Goal: Obtain resource: Download file/media

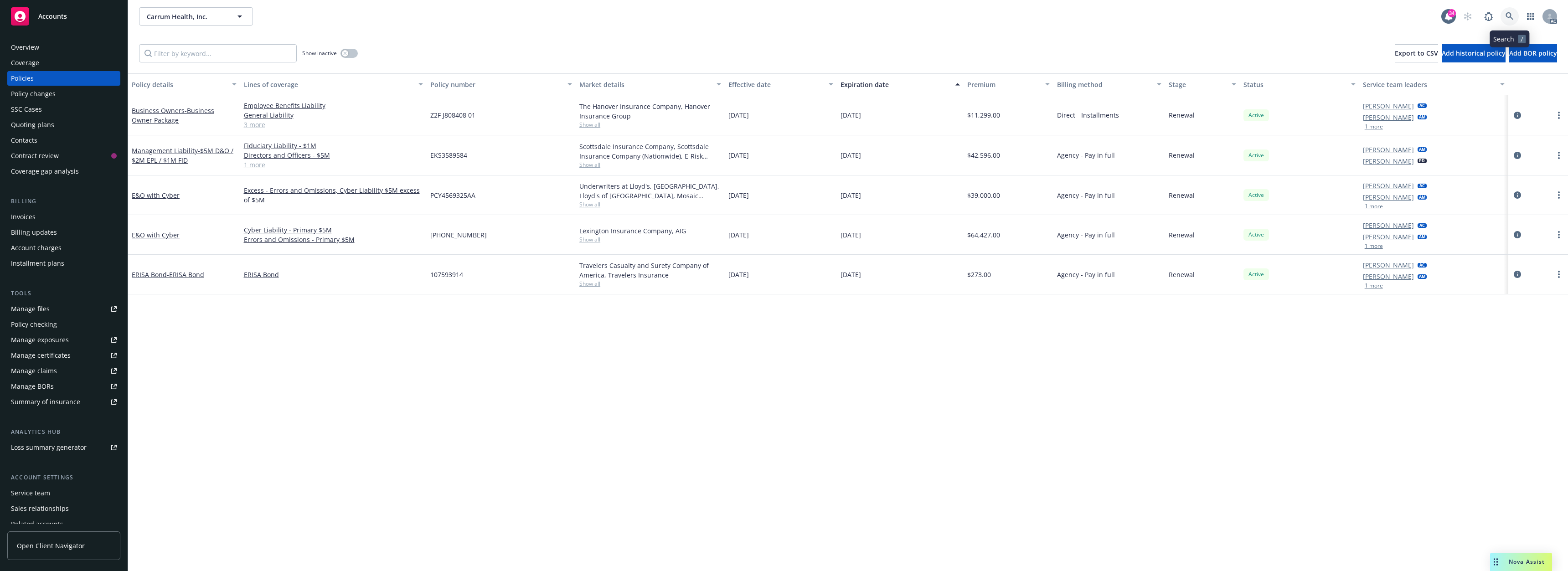
click at [1509, 20] on icon at bounding box center [1510, 16] width 8 height 8
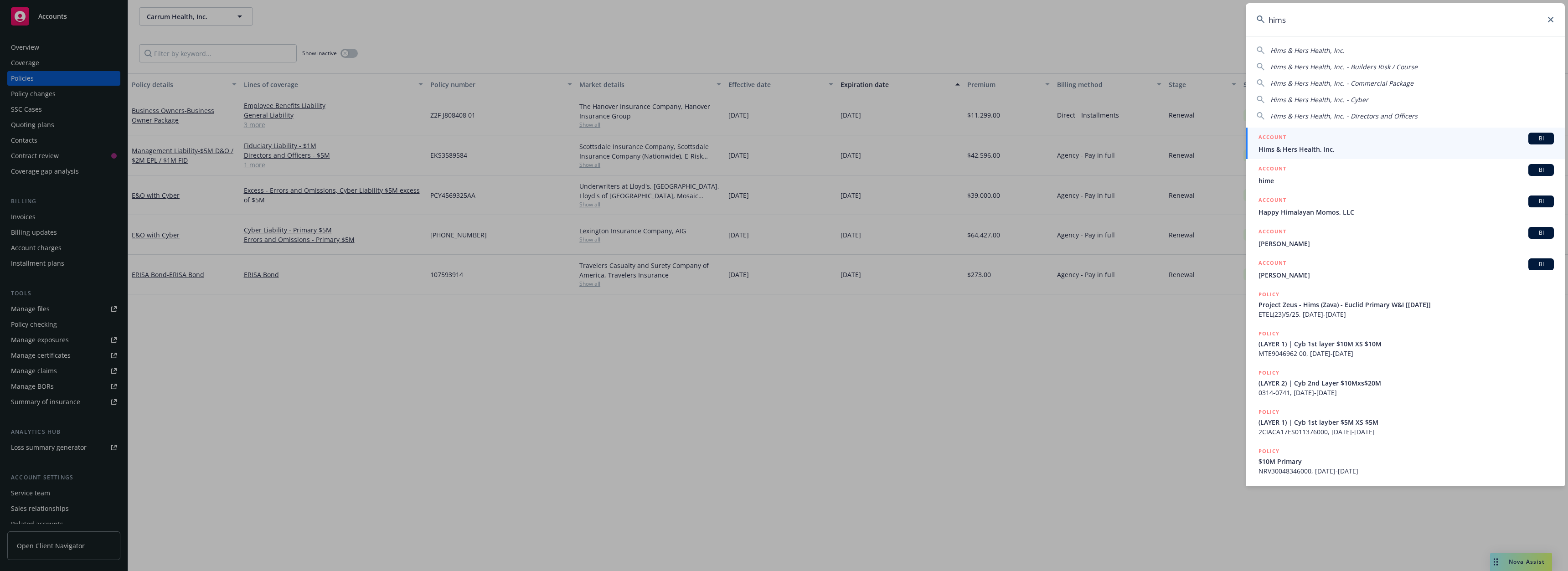
type input "hims"
click at [1296, 144] on span "Hims & Hers Health, Inc." at bounding box center [1407, 149] width 295 height 10
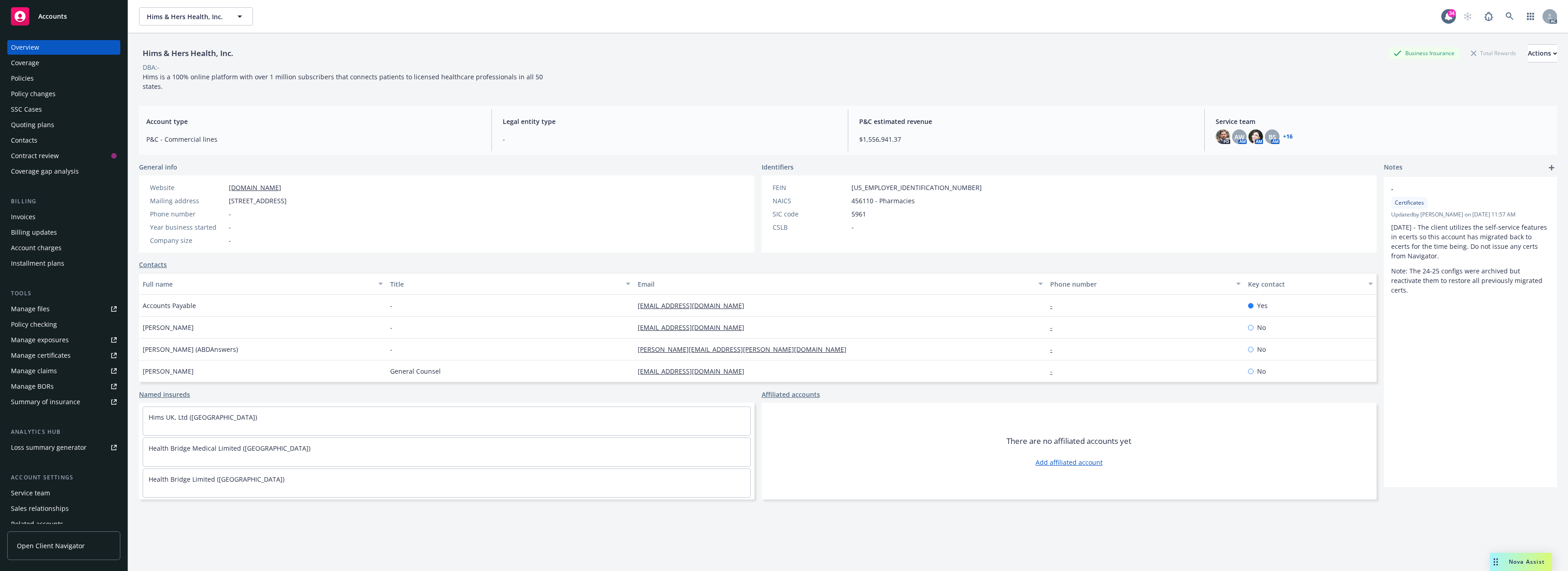
click at [45, 82] on div "Policies" at bounding box center [64, 78] width 106 height 14
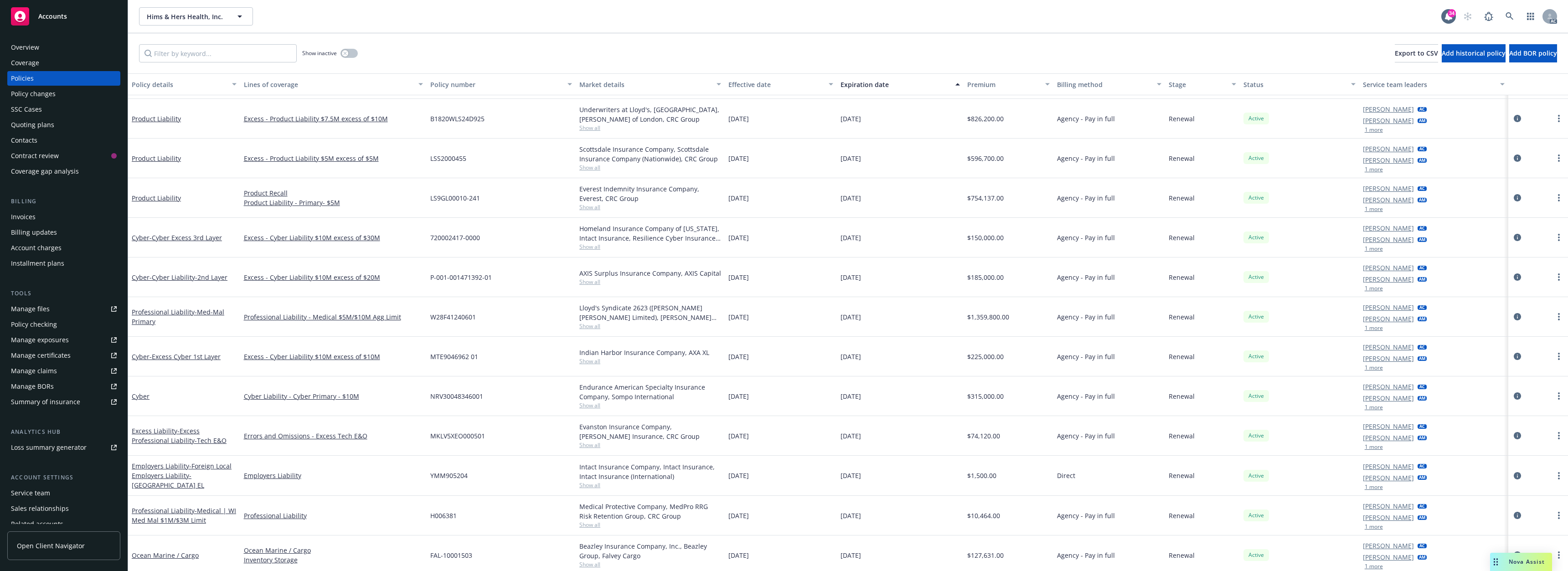
scroll to position [137, 0]
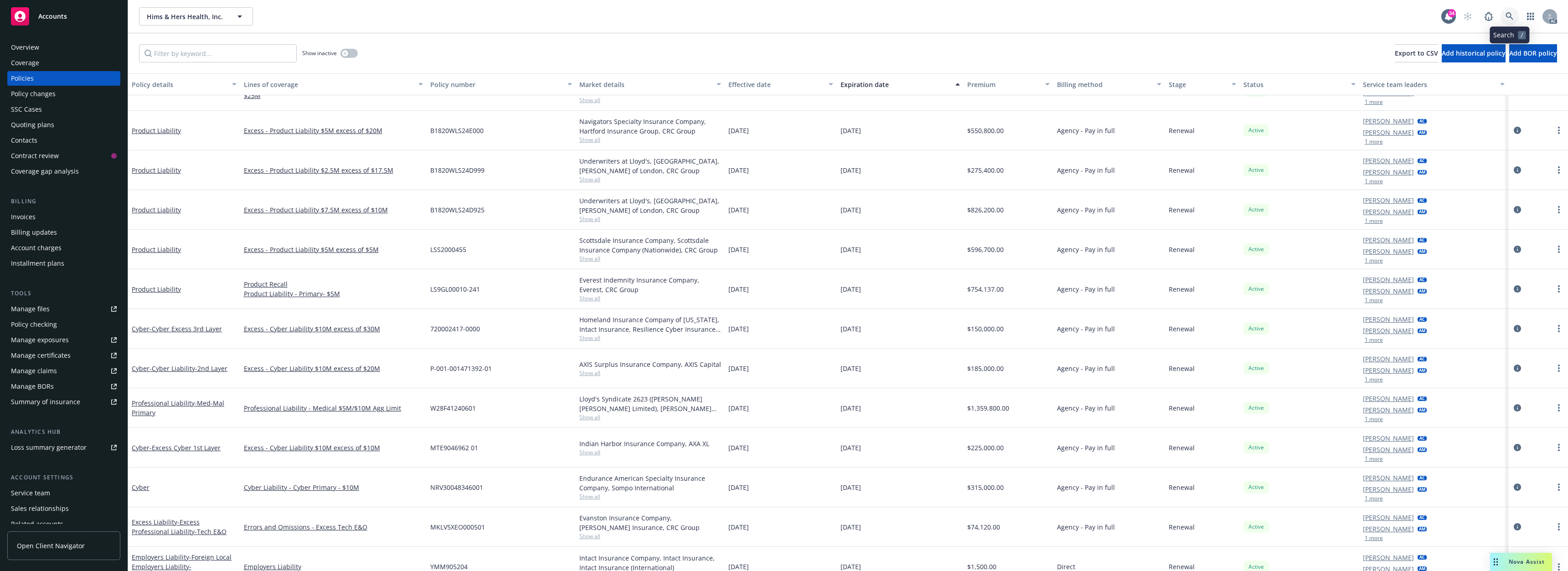
click at [1511, 13] on icon at bounding box center [1510, 16] width 8 height 8
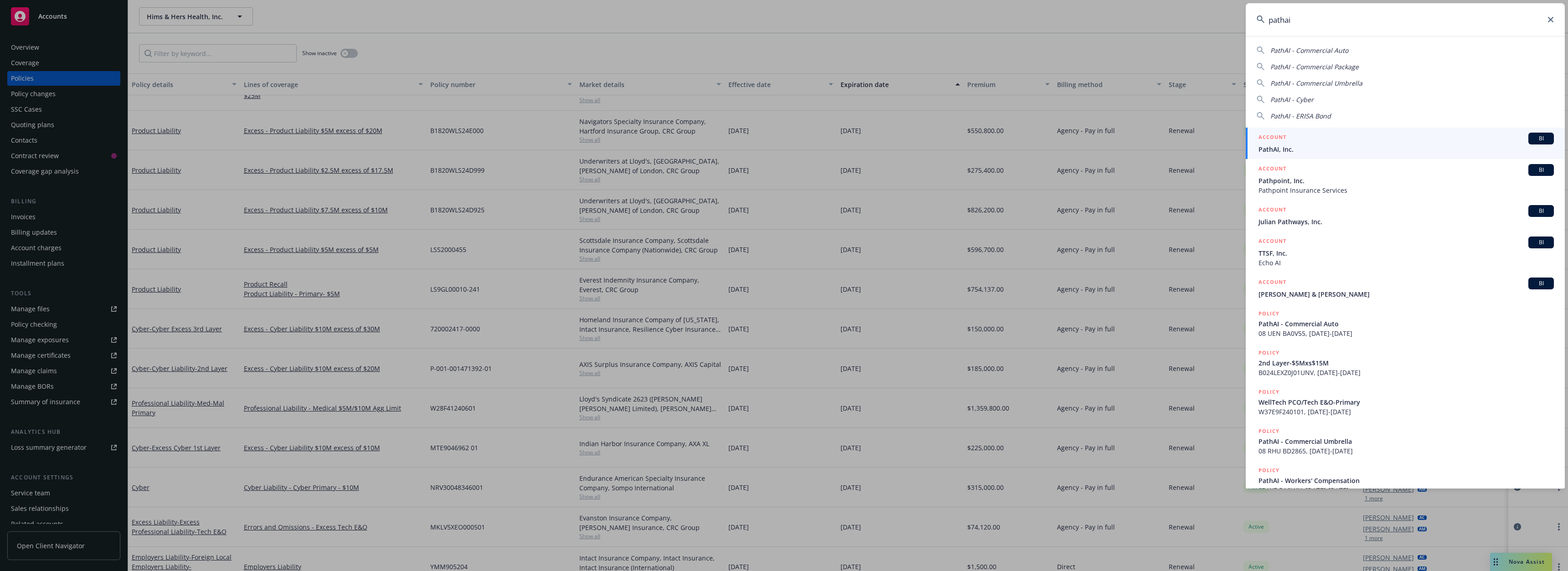
type input "pathai"
click at [1320, 142] on div "ACCOUNT BI" at bounding box center [1407, 139] width 295 height 12
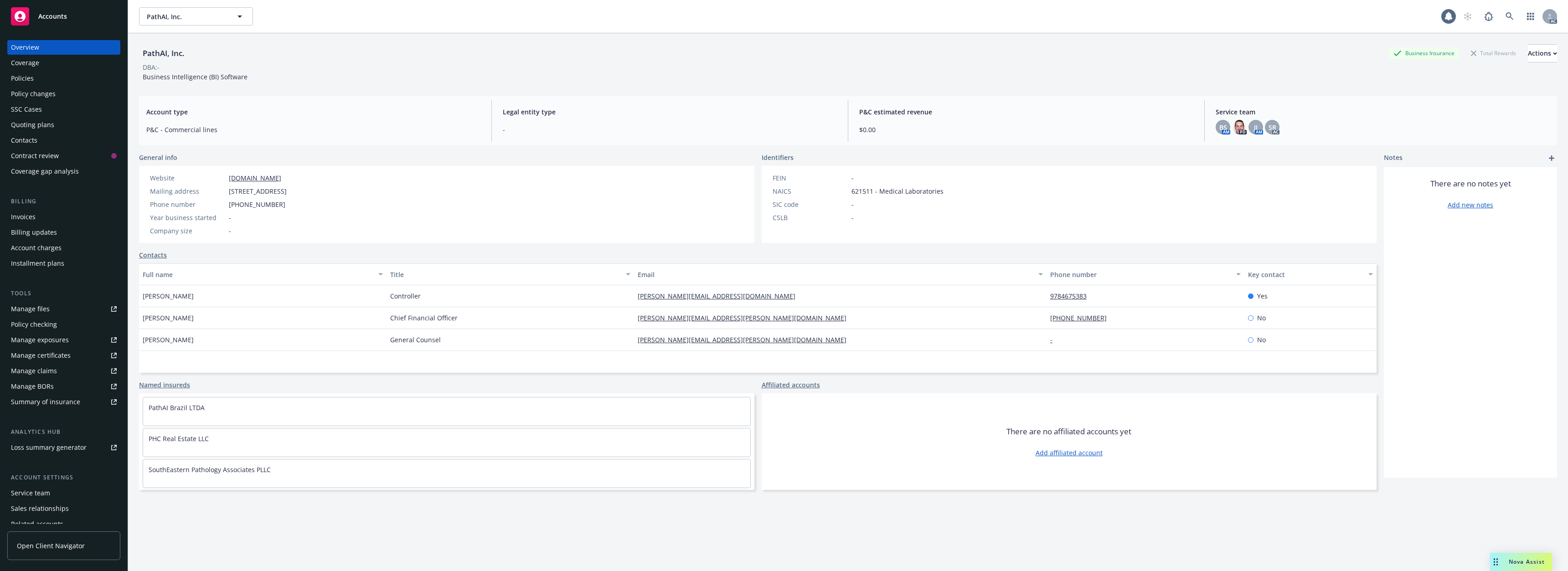
click at [33, 84] on div "Policies" at bounding box center [64, 78] width 106 height 14
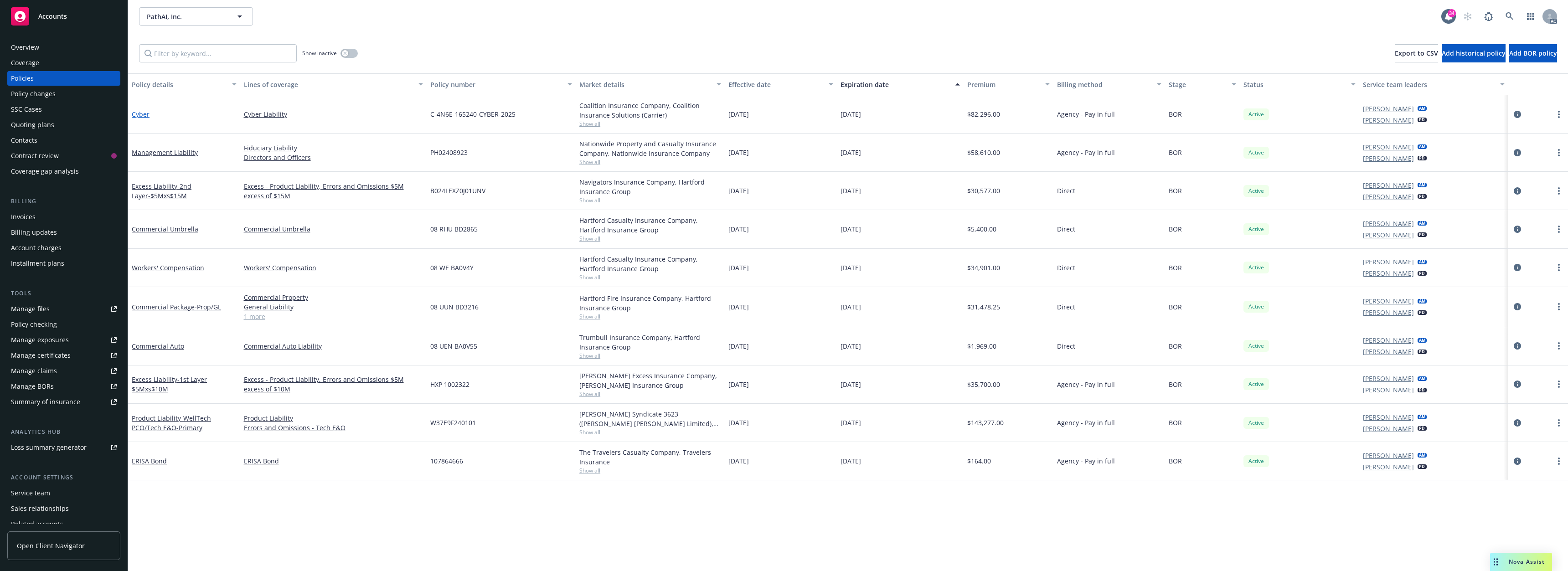
click at [137, 114] on link "Cyber" at bounding box center [141, 114] width 18 height 8
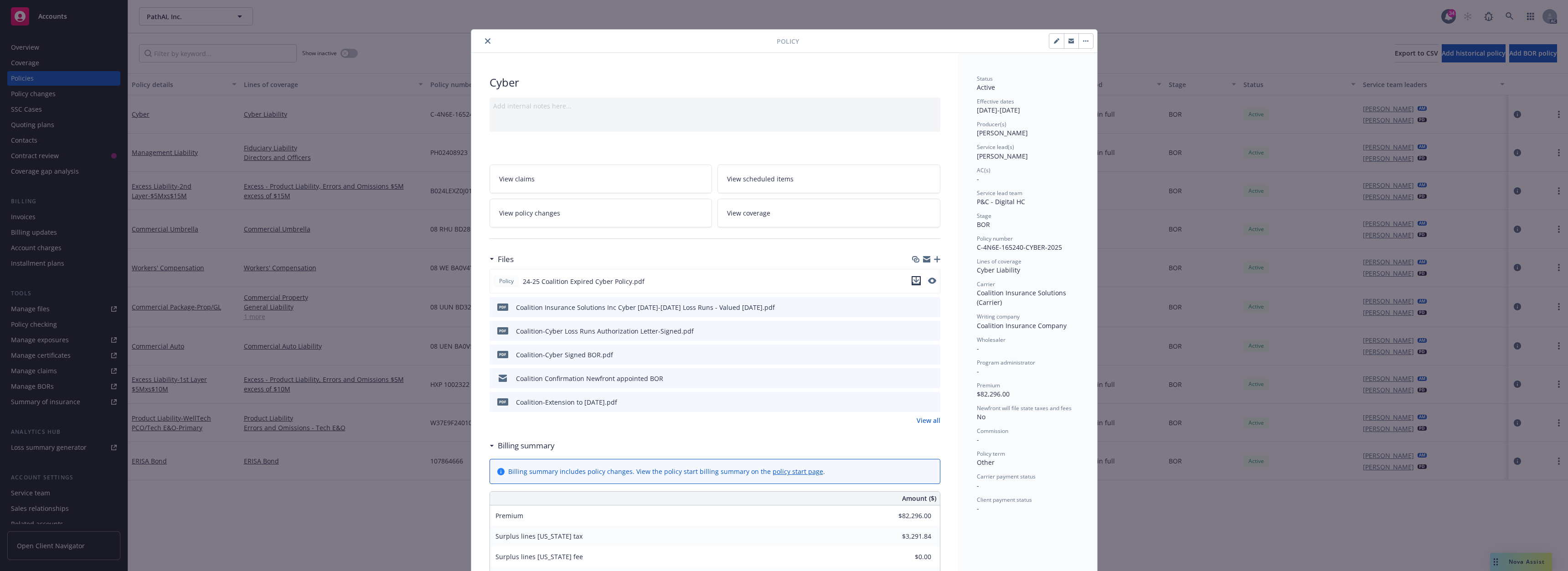
click at [913, 281] on icon "download file" at bounding box center [916, 280] width 6 height 5
click at [485, 39] on icon "close" at bounding box center [488, 41] width 5 height 5
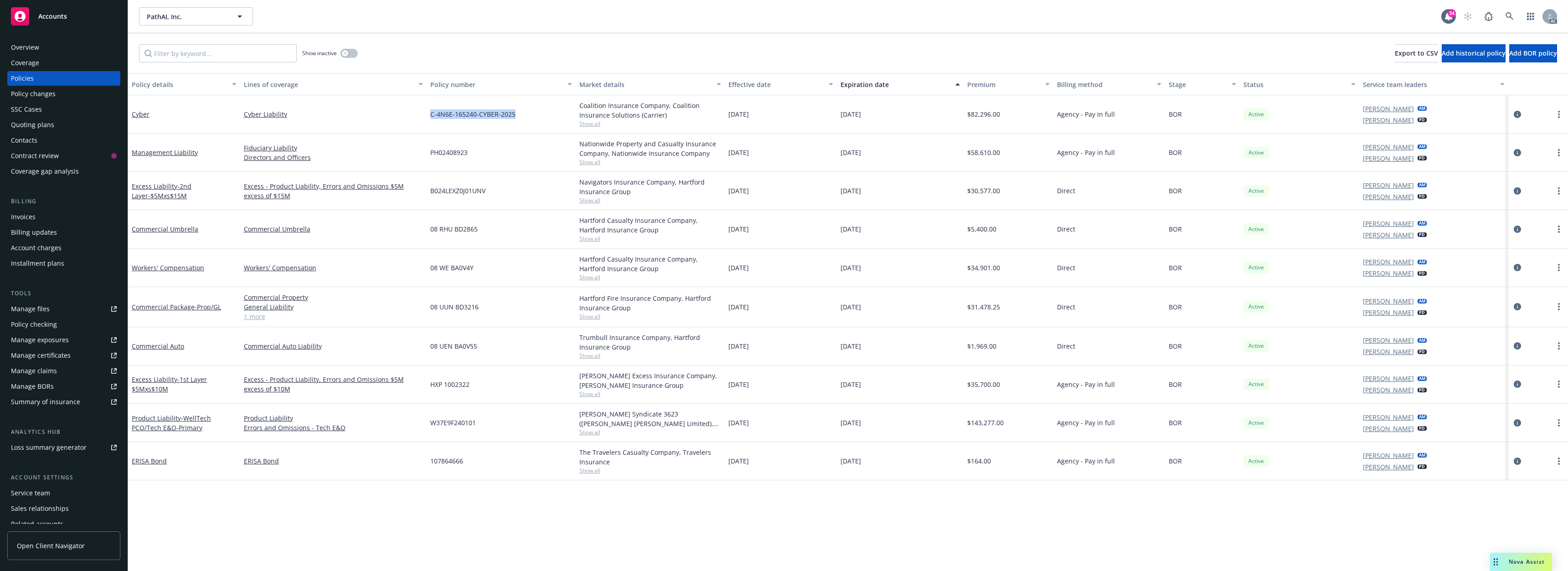
drag, startPoint x: 432, startPoint y: 115, endPoint x: 520, endPoint y: 117, distance: 88.0
click at [520, 117] on div "C-4N6E-165240-CYBER-2025" at bounding box center [501, 114] width 149 height 39
copy span "C-4N6E-165240-CYBER-2025"
click at [175, 425] on span "- WellTech PCO/Tech E&O-Primary" at bounding box center [171, 423] width 79 height 18
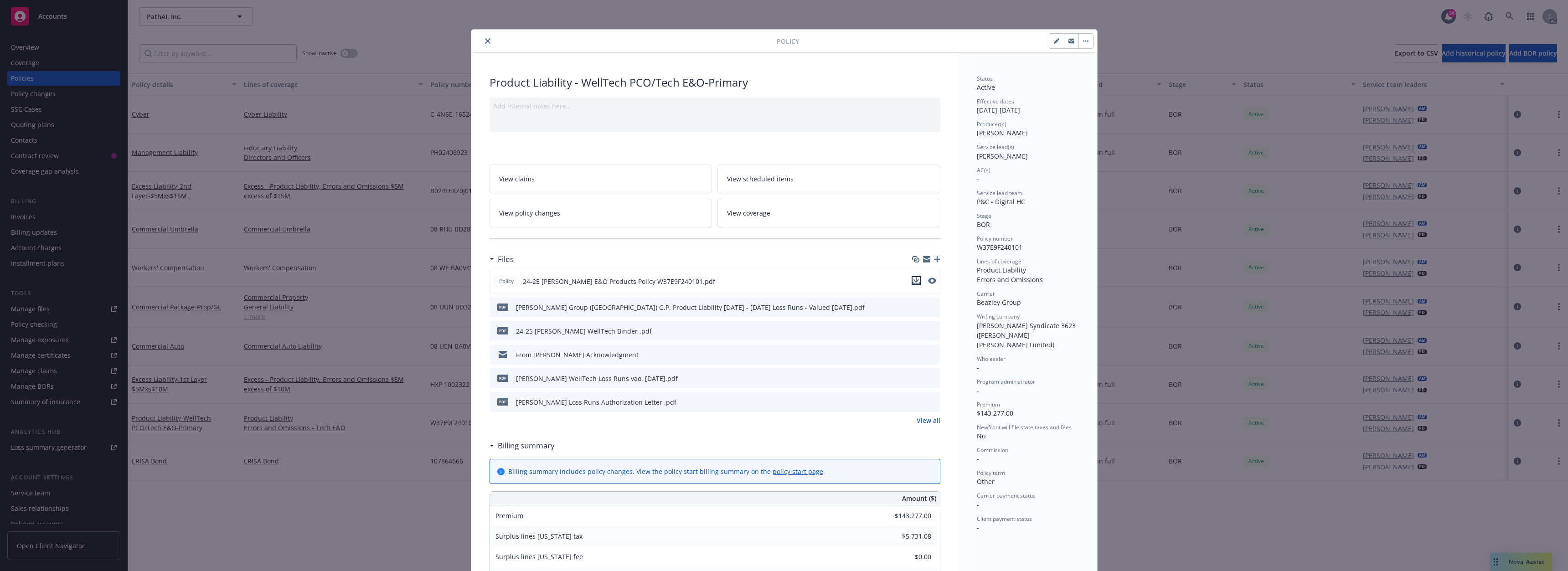
click at [914, 281] on icon "download file" at bounding box center [916, 280] width 7 height 7
click at [487, 40] on button "close" at bounding box center [488, 41] width 11 height 11
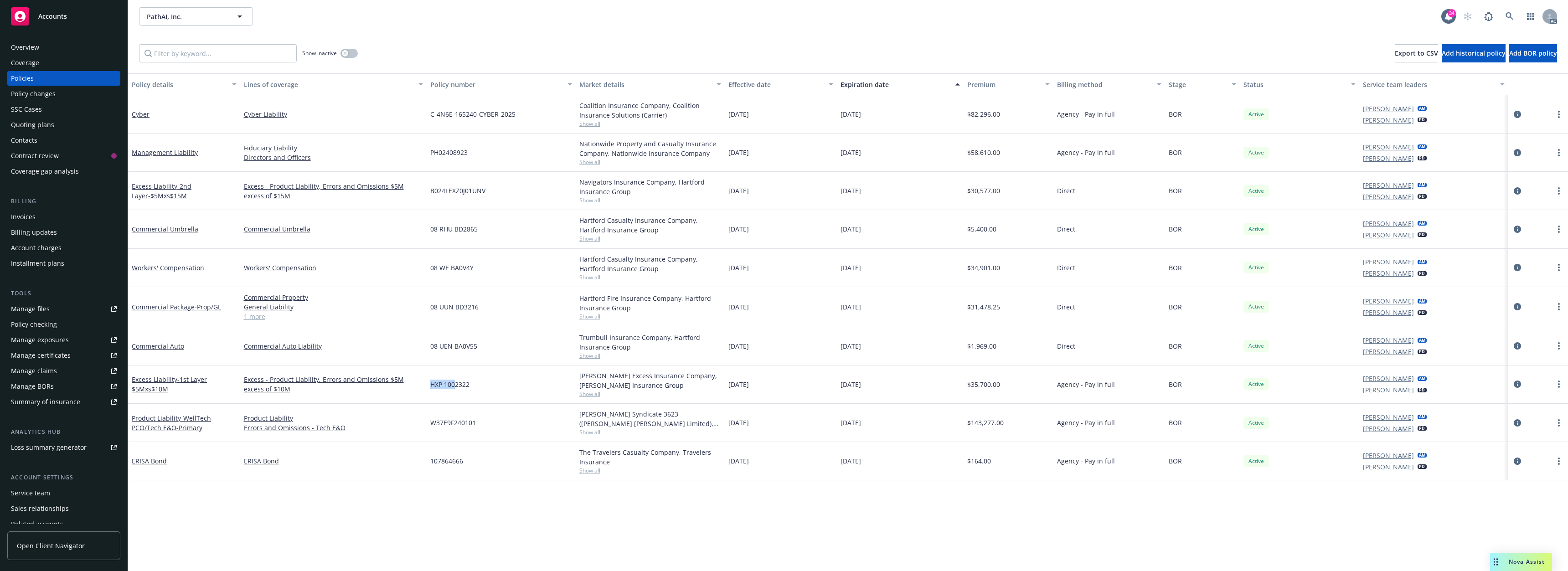
drag, startPoint x: 431, startPoint y: 386, endPoint x: 455, endPoint y: 387, distance: 24.0
click at [455, 387] on span "HXP 1002322" at bounding box center [450, 384] width 39 height 10
click at [405, 431] on link "Errors and Omissions - Tech E&O" at bounding box center [333, 427] width 179 height 10
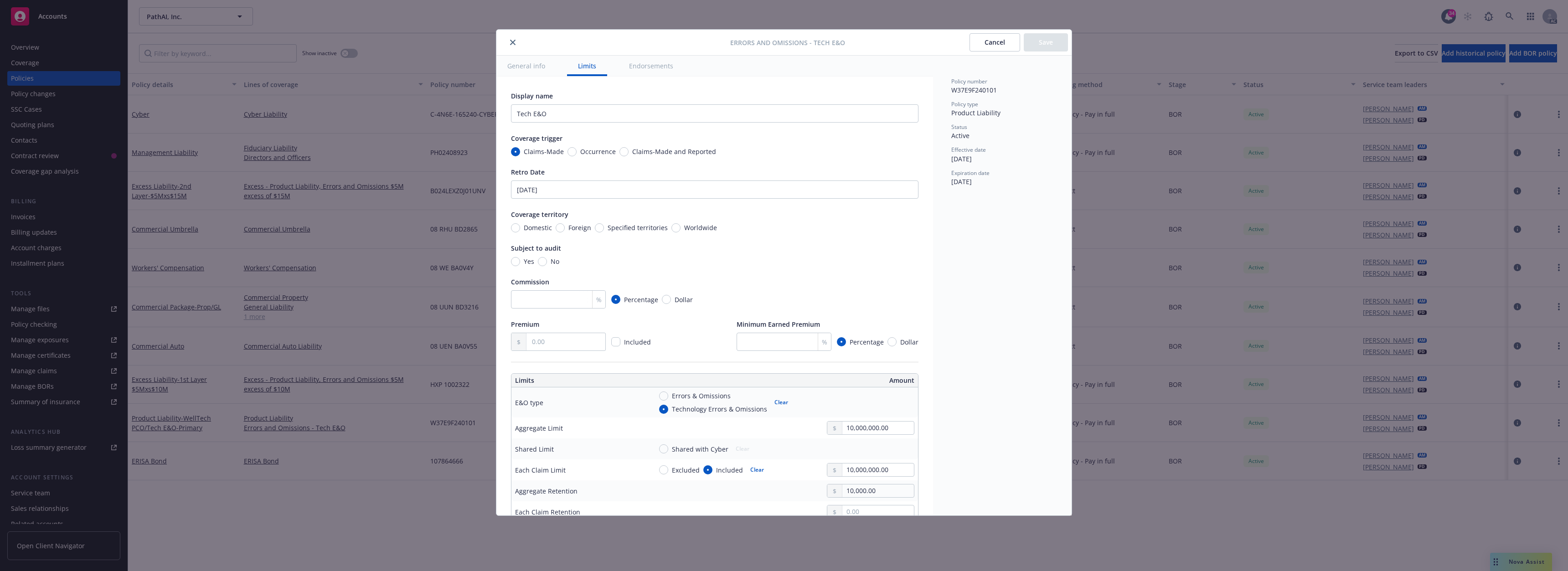
click at [513, 43] on icon "close" at bounding box center [512, 42] width 5 height 5
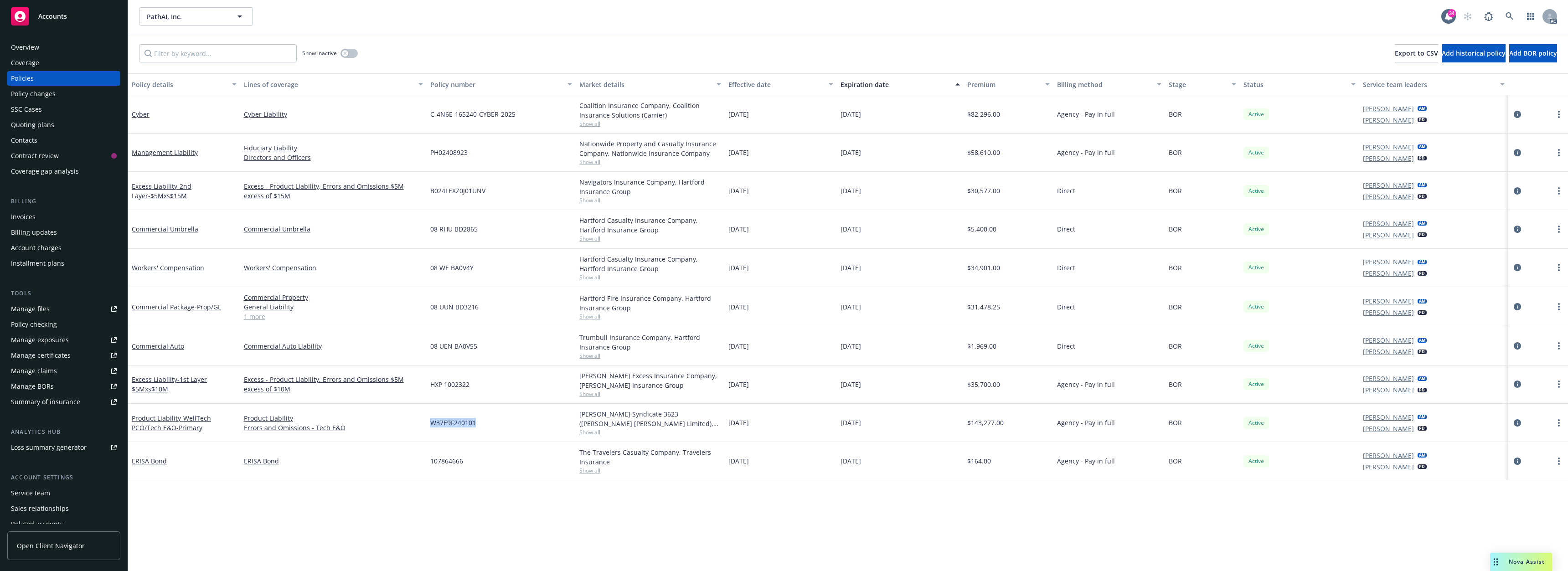
drag, startPoint x: 430, startPoint y: 424, endPoint x: 478, endPoint y: 422, distance: 48.0
click at [478, 422] on div "W37E9F240101" at bounding box center [501, 423] width 149 height 39
copy span "W37E9F240101"
click at [1516, 561] on span "Nova Assist" at bounding box center [1526, 562] width 36 height 8
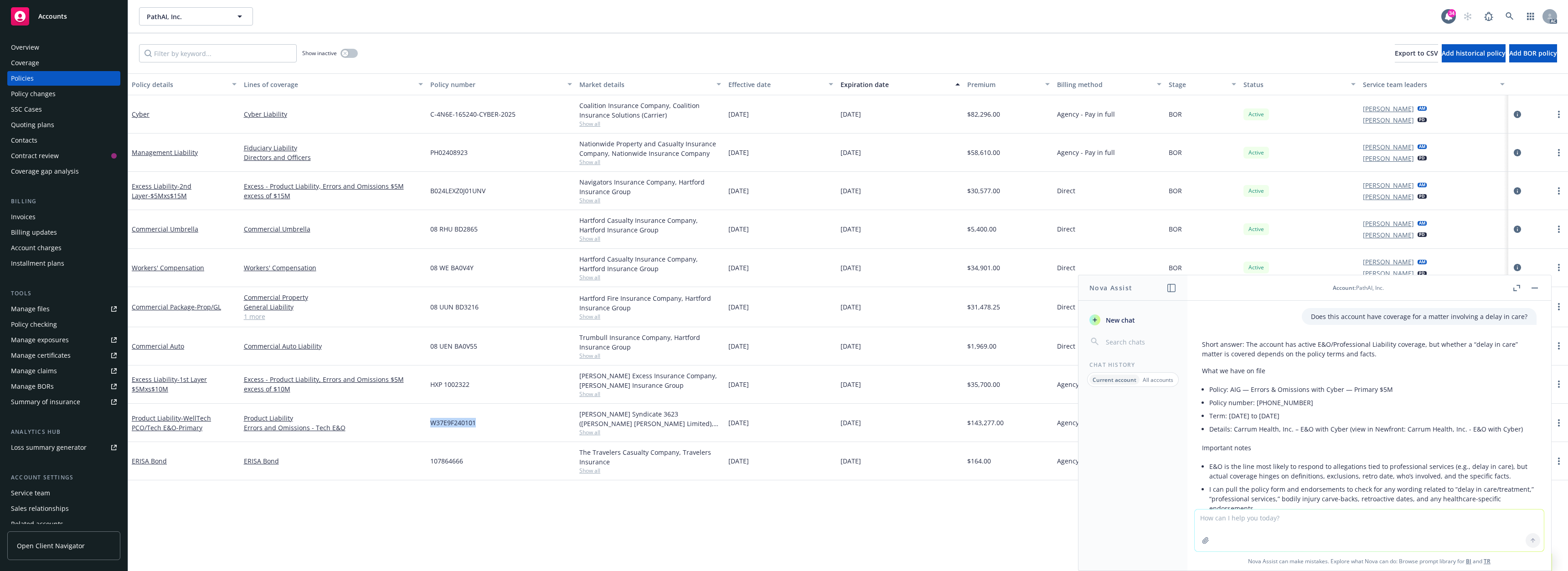
click at [1245, 520] on textarea at bounding box center [1369, 530] width 349 height 42
type textarea "does this policy have cyber coverage?"
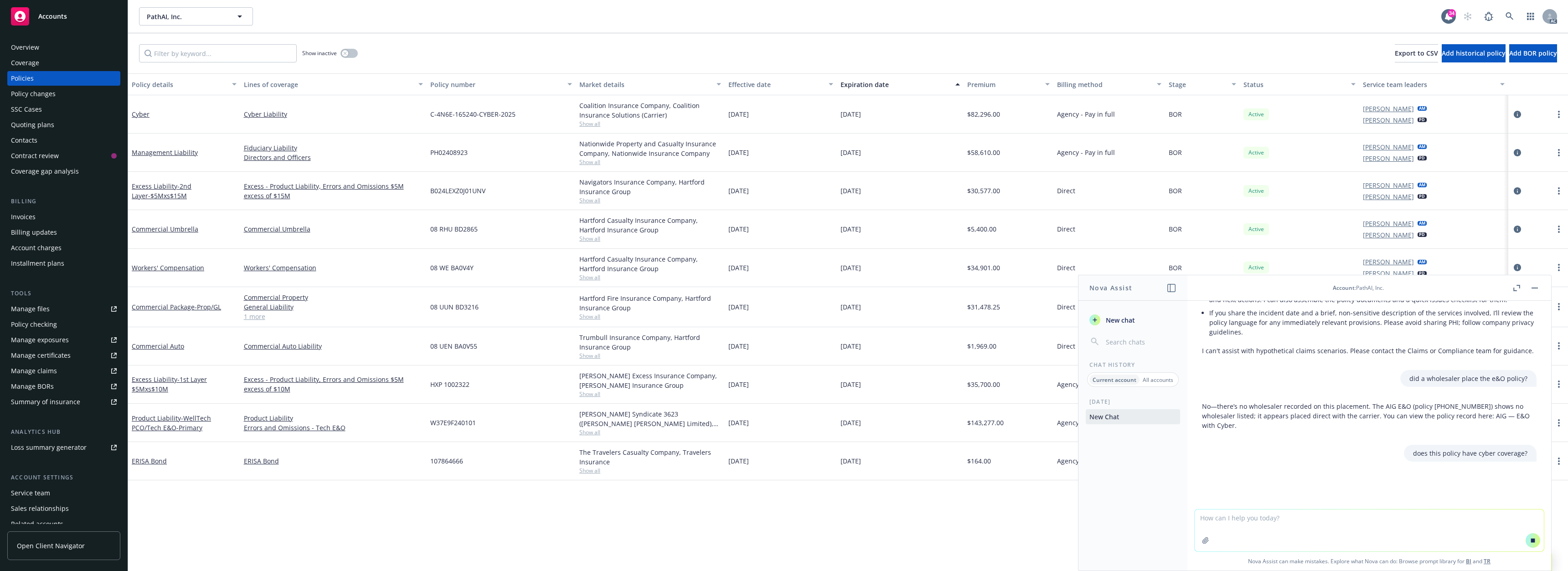
paste textarea "W37E9F240101"
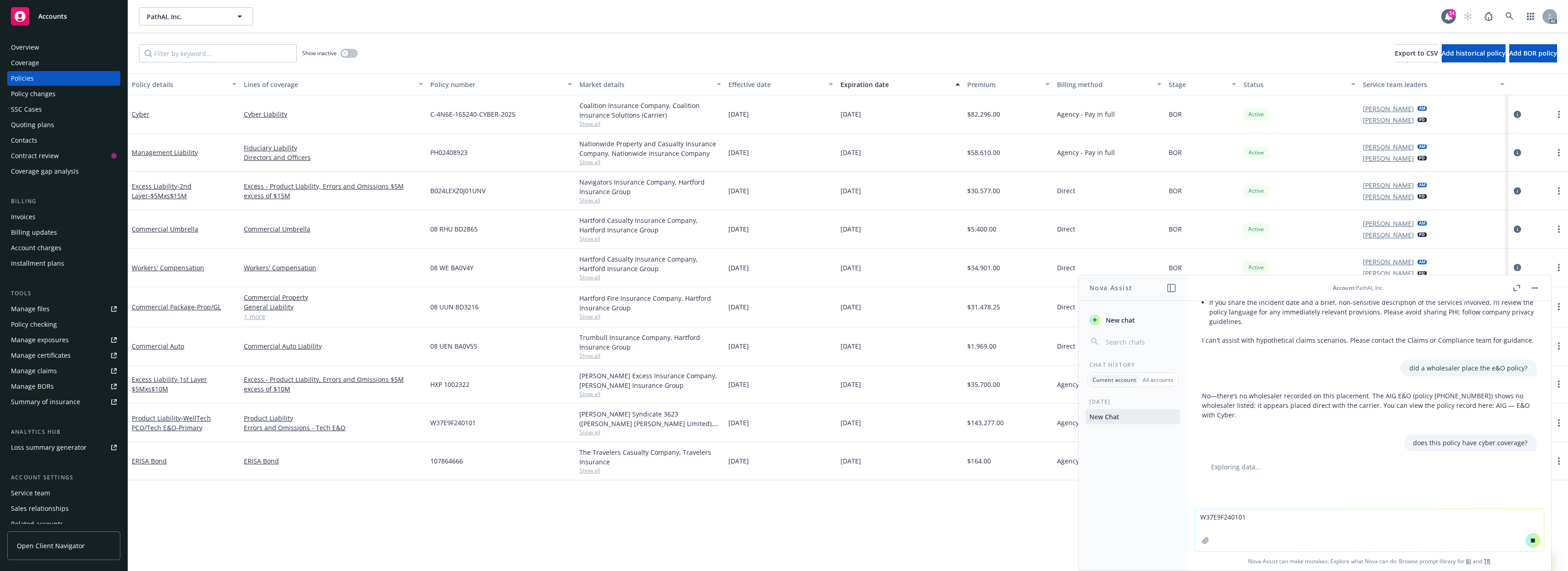
click at [1198, 518] on textarea "W37E9F240101" at bounding box center [1369, 530] width 349 height 43
click at [1294, 514] on textarea "does policy W37E9F240101" at bounding box center [1369, 530] width 349 height 43
type textarea "does policy W37E9F240101 contain cyber coverage?"
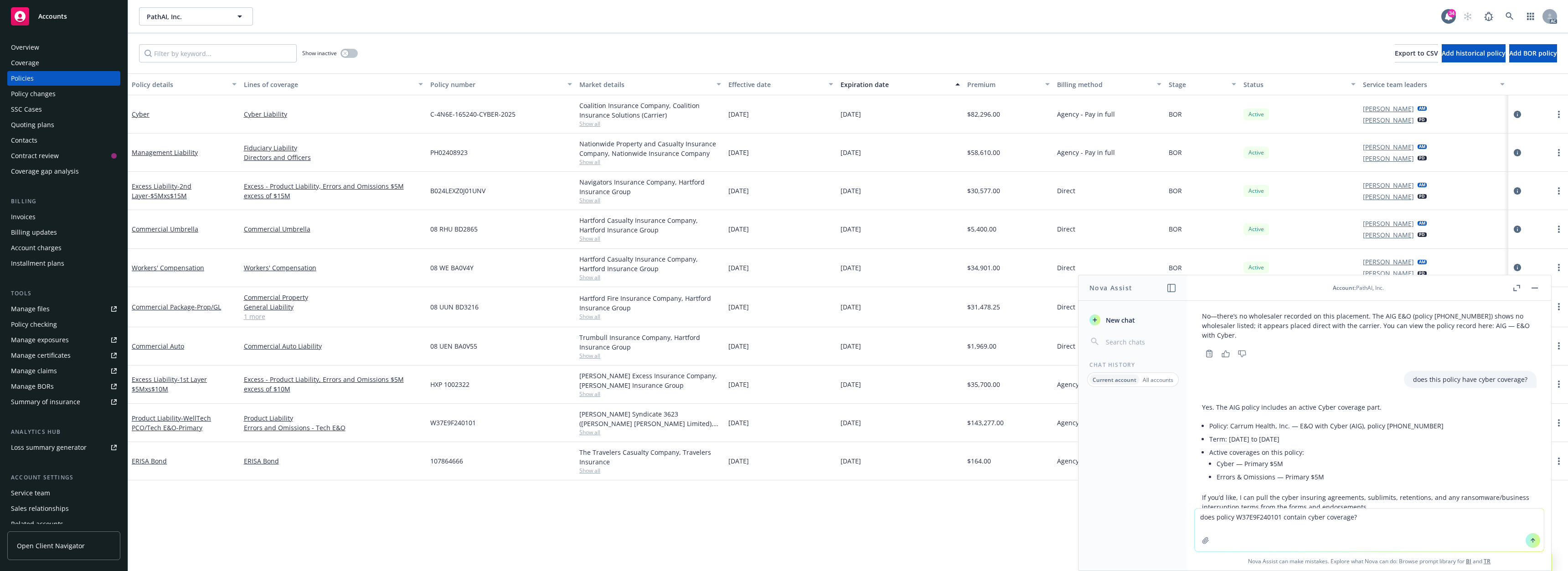
scroll to position [408, 0]
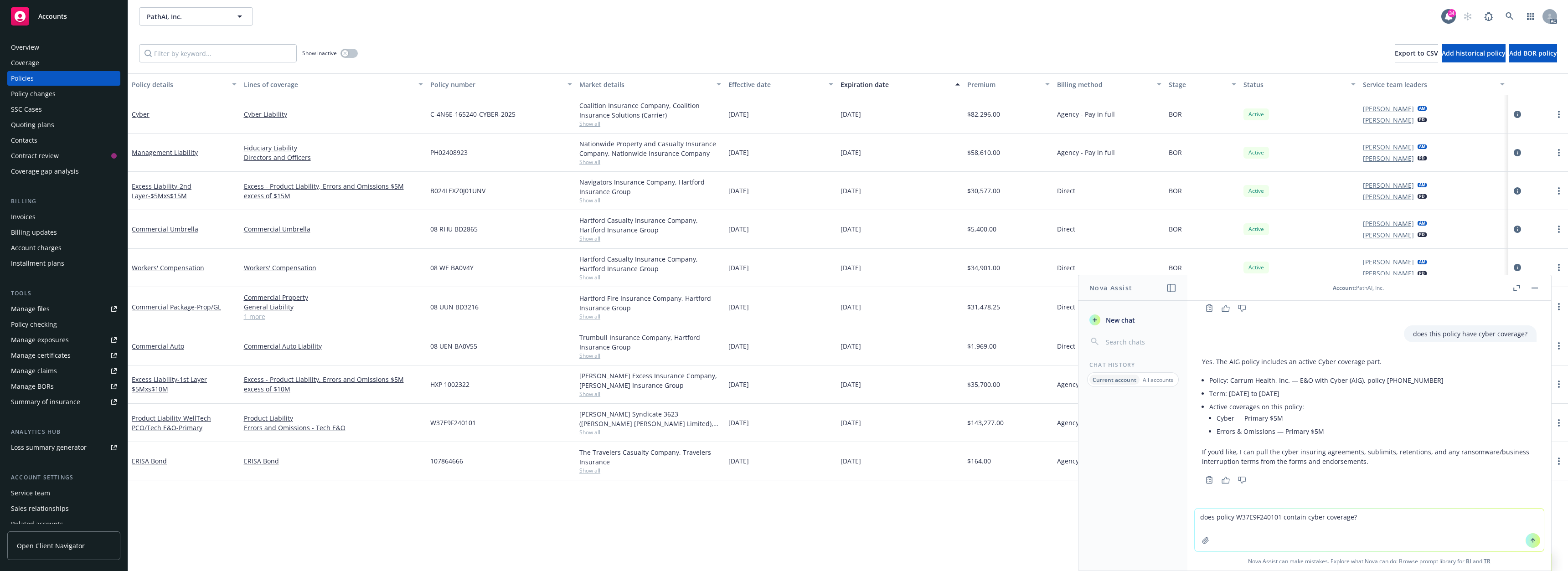
click at [1375, 515] on textarea "does policy W37E9F240101 contain cyber coverage?" at bounding box center [1369, 530] width 349 height 43
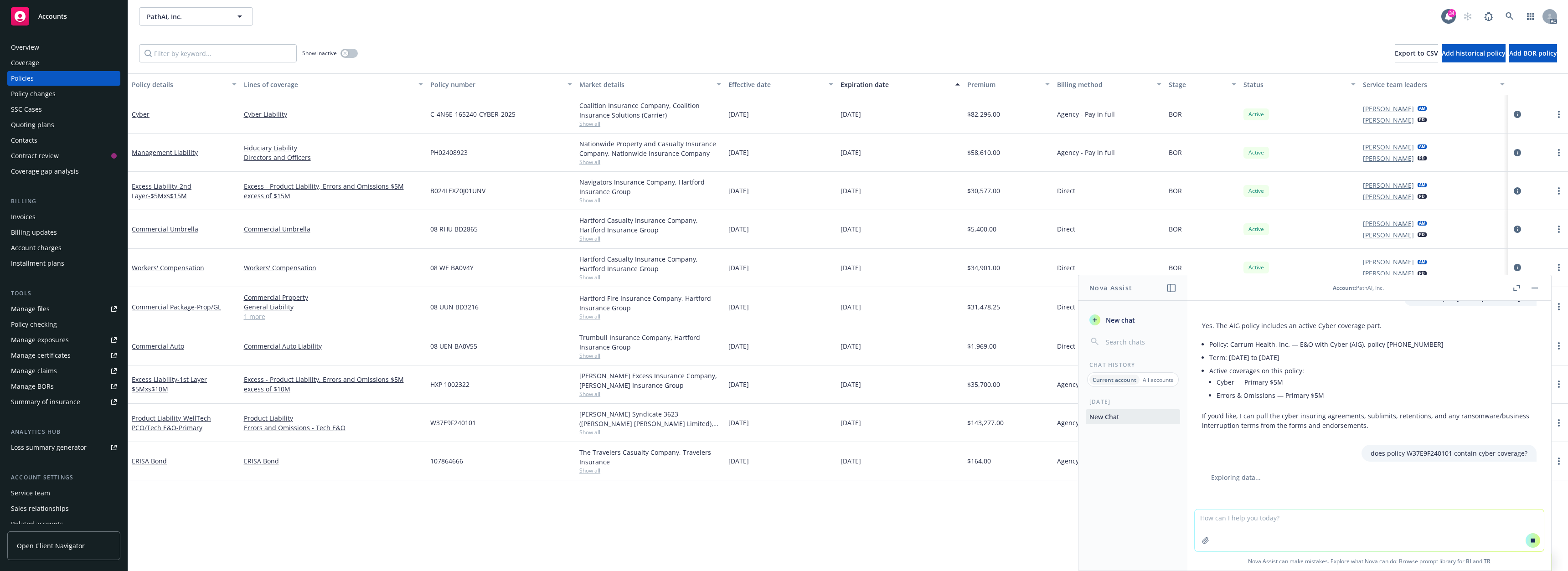
scroll to position [416, 0]
